Goal: Information Seeking & Learning: Learn about a topic

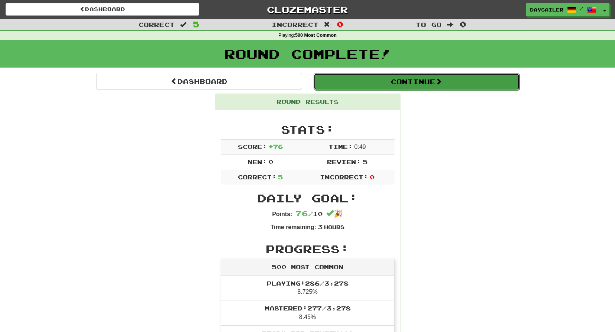
click at [352, 77] on button "Continue" at bounding box center [417, 81] width 206 height 17
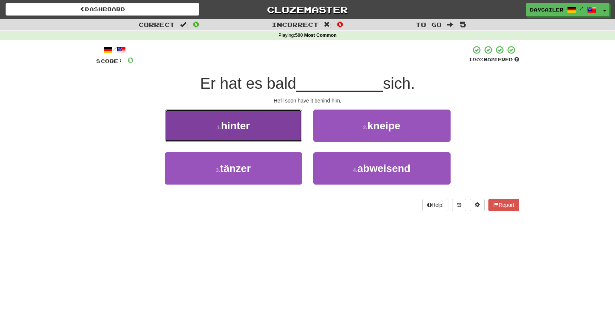
click at [245, 125] on span "hinter" at bounding box center [235, 126] width 29 height 12
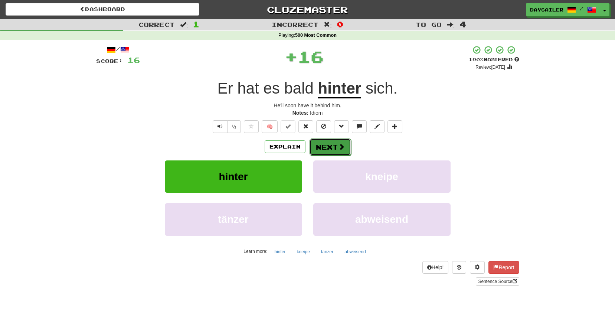
click at [331, 144] on button "Next" at bounding box center [330, 146] width 42 height 17
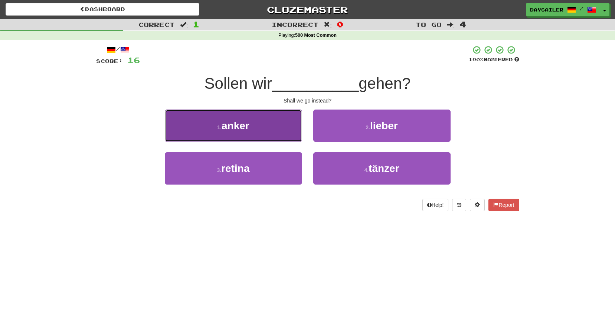
click at [243, 117] on button "1 . anker" at bounding box center [233, 125] width 137 height 32
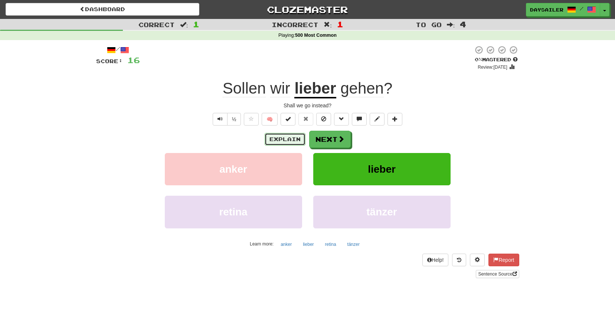
click at [292, 136] on button "Explain" at bounding box center [285, 139] width 41 height 13
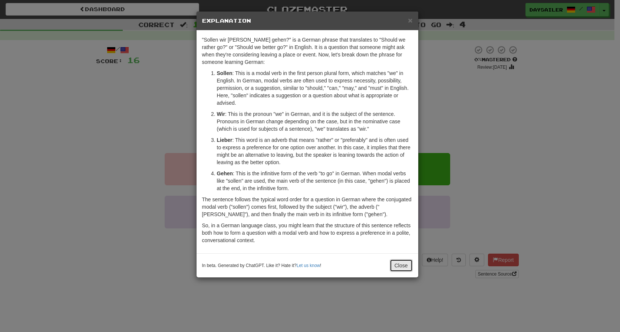
click at [395, 263] on button "Close" at bounding box center [401, 265] width 23 height 13
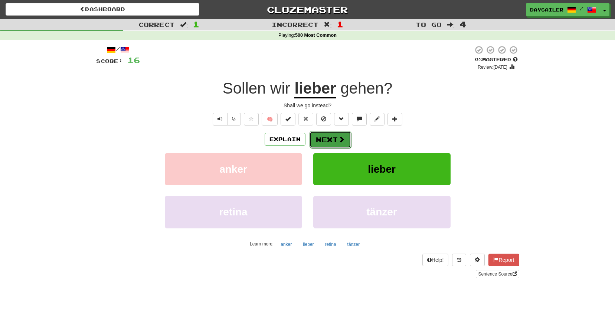
click at [321, 140] on button "Next" at bounding box center [330, 139] width 42 height 17
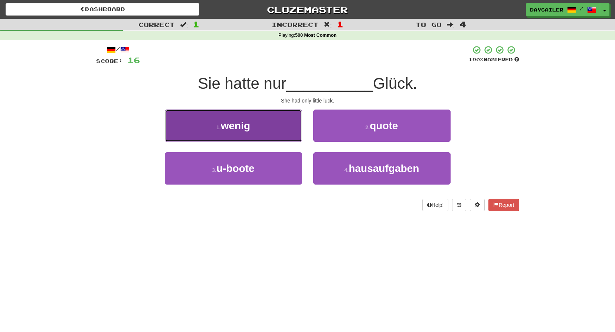
click at [261, 123] on button "1 . wenig" at bounding box center [233, 125] width 137 height 32
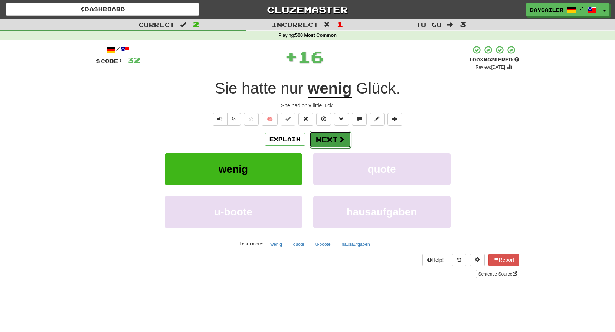
click at [331, 140] on button "Next" at bounding box center [330, 139] width 42 height 17
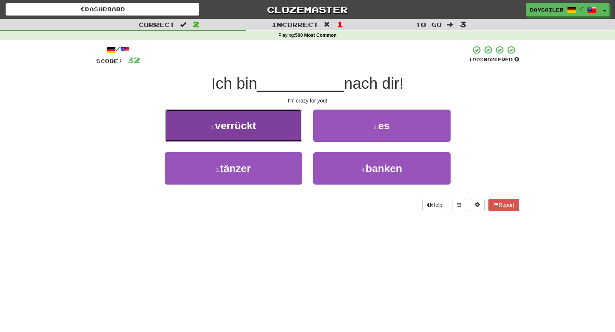
click at [272, 125] on button "1 . verrückt" at bounding box center [233, 125] width 137 height 32
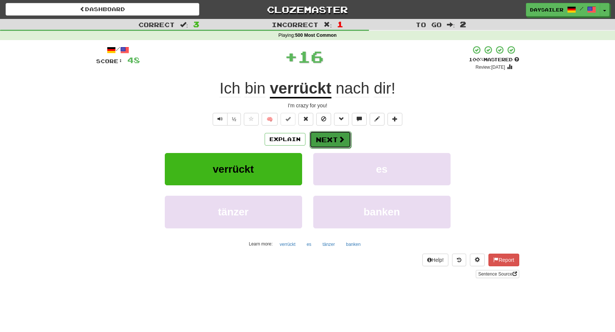
click at [328, 140] on button "Next" at bounding box center [330, 139] width 42 height 17
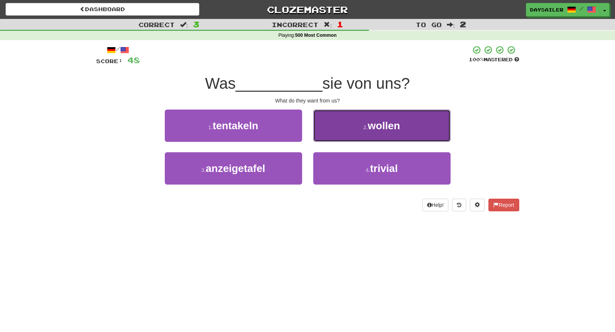
click at [332, 132] on button "2 . wollen" at bounding box center [381, 125] width 137 height 32
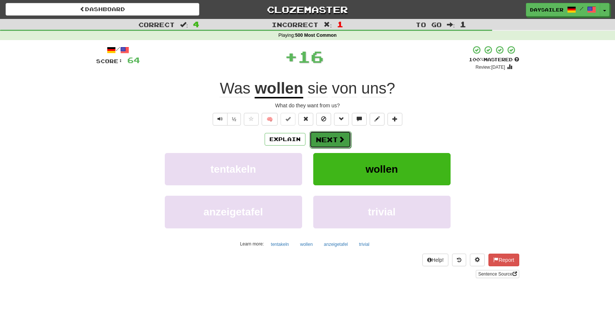
click at [327, 133] on button "Next" at bounding box center [330, 139] width 42 height 17
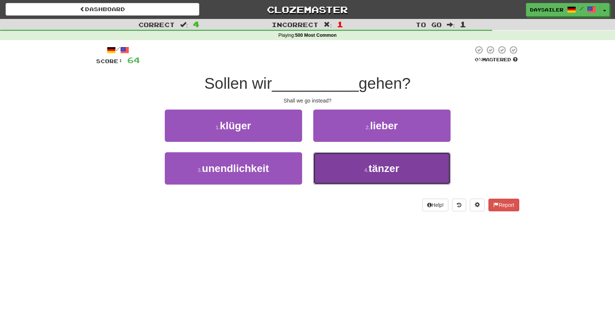
click at [347, 161] on button "4 . tänzer" at bounding box center [381, 168] width 137 height 32
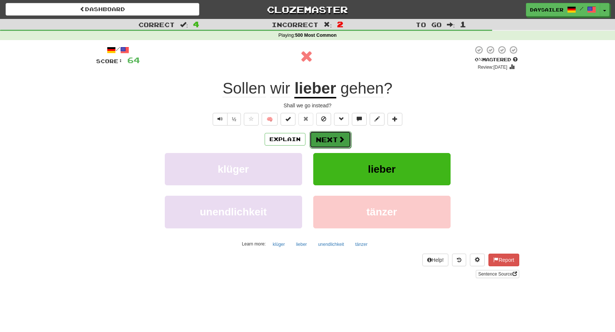
click at [318, 140] on button "Next" at bounding box center [330, 139] width 42 height 17
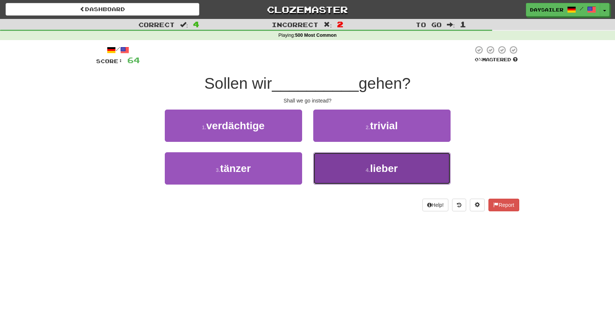
click at [342, 163] on button "4 . lieber" at bounding box center [381, 168] width 137 height 32
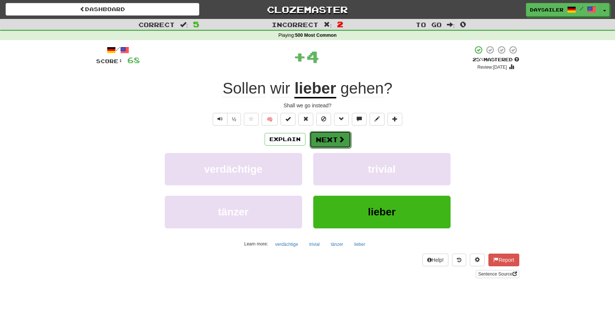
click at [323, 140] on button "Next" at bounding box center [330, 139] width 42 height 17
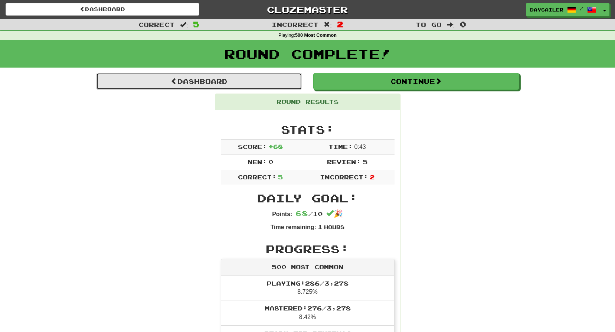
click at [214, 82] on link "Dashboard" at bounding box center [199, 81] width 206 height 17
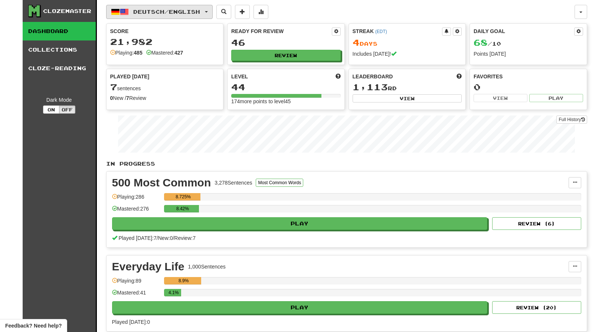
click at [177, 12] on span "Deutsch / English" at bounding box center [166, 12] width 67 height 6
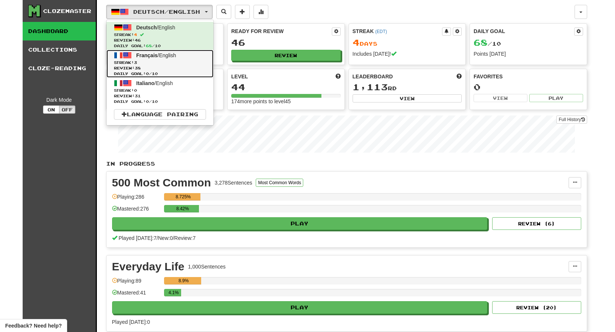
click at [168, 65] on span "Review: 38" at bounding box center [160, 68] width 92 height 6
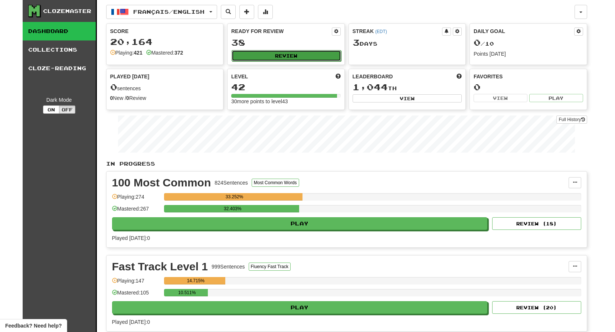
click at [269, 54] on button "Review" at bounding box center [286, 55] width 109 height 11
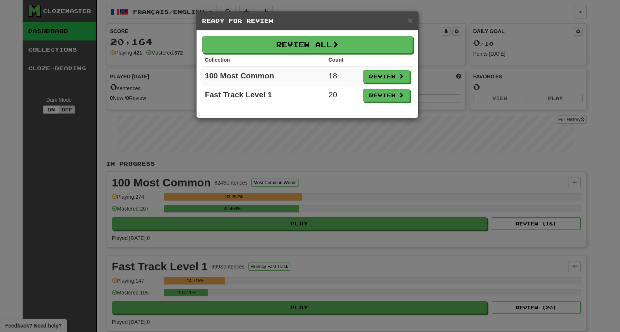
click at [404, 18] on h5 "Ready for Review" at bounding box center [307, 20] width 211 height 7
click at [410, 21] on span "×" at bounding box center [410, 20] width 4 height 9
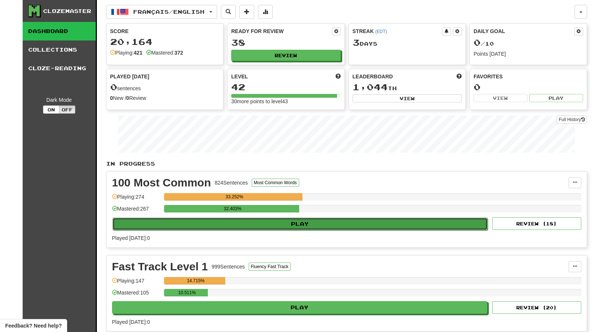
click at [305, 221] on button "Play" at bounding box center [299, 223] width 375 height 13
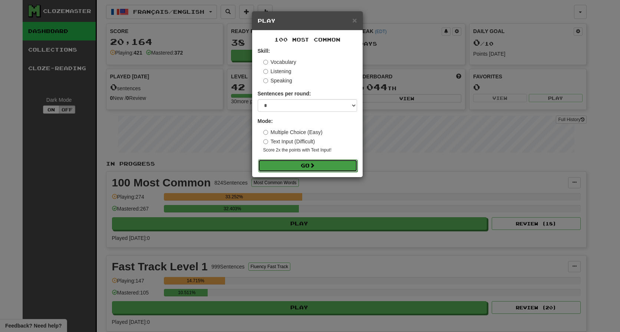
click at [310, 162] on button "Go" at bounding box center [307, 165] width 99 height 13
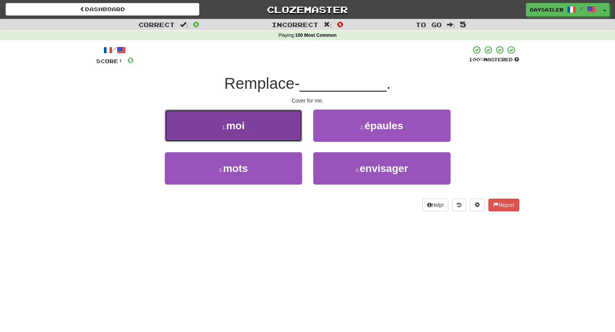
click at [226, 127] on small "1 ." at bounding box center [224, 127] width 4 height 6
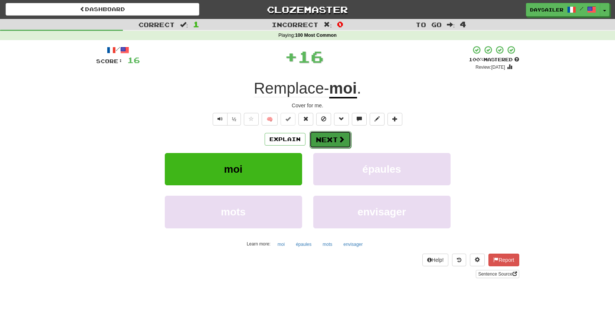
click at [324, 142] on button "Next" at bounding box center [330, 139] width 42 height 17
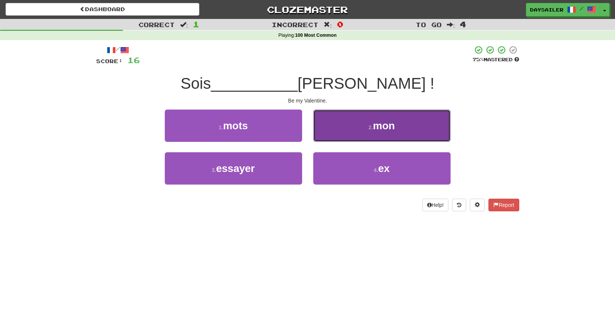
click at [334, 133] on button "2 . mon" at bounding box center [381, 125] width 137 height 32
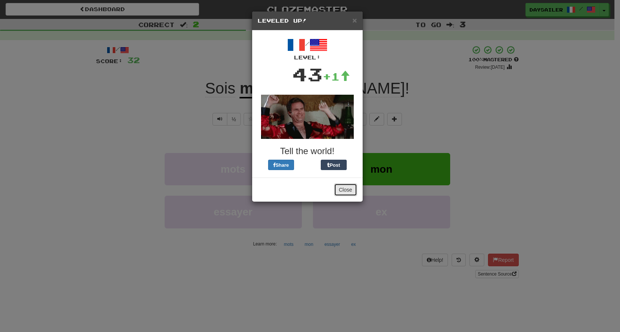
click at [350, 190] on button "Close" at bounding box center [345, 189] width 23 height 13
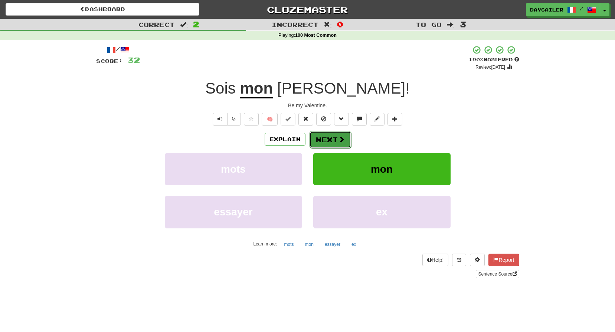
click at [322, 135] on button "Next" at bounding box center [330, 139] width 42 height 17
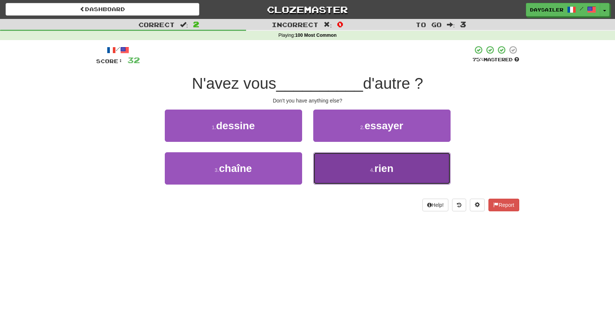
click at [335, 163] on button "4 . rien" at bounding box center [381, 168] width 137 height 32
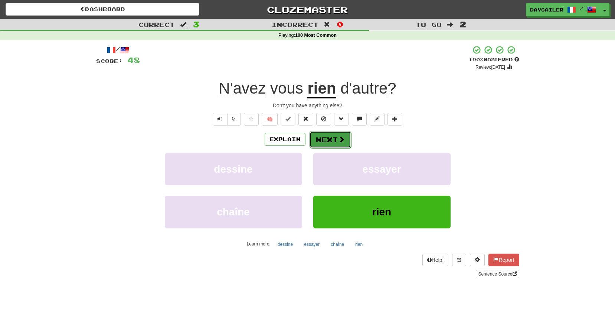
click at [321, 137] on button "Next" at bounding box center [330, 139] width 42 height 17
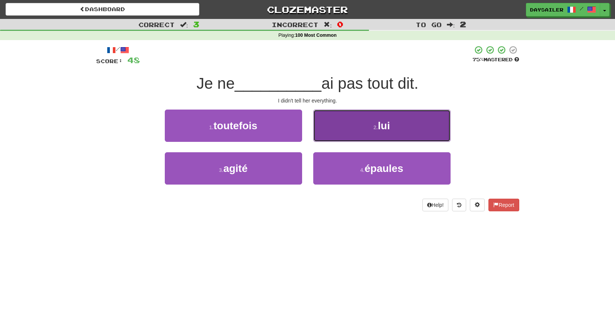
click at [347, 132] on button "2 . lui" at bounding box center [381, 125] width 137 height 32
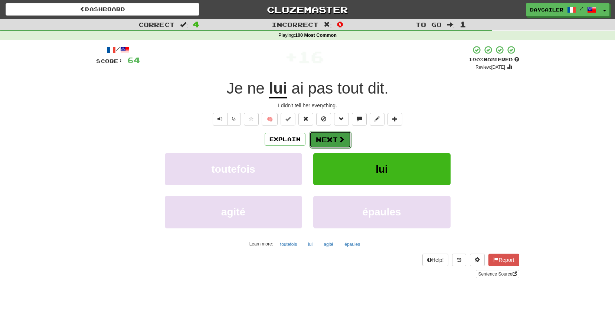
click at [321, 136] on button "Next" at bounding box center [330, 139] width 42 height 17
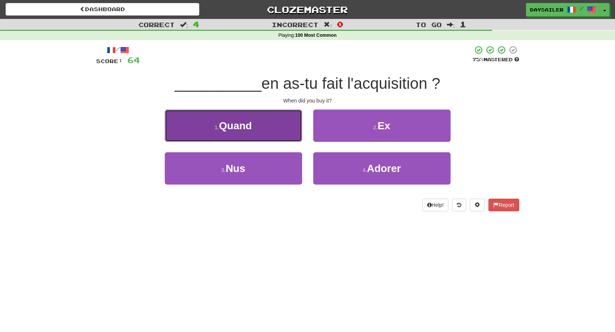
click at [266, 126] on button "1 . Quand" at bounding box center [233, 125] width 137 height 32
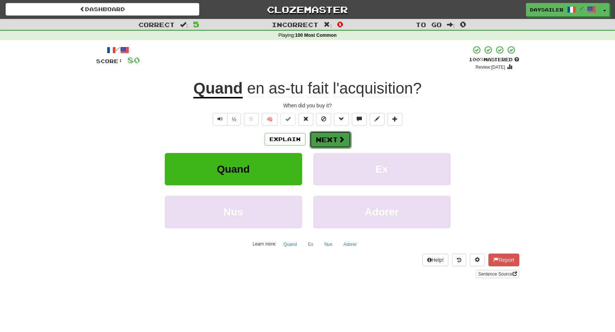
click at [320, 140] on button "Next" at bounding box center [330, 139] width 42 height 17
